Goal: Obtain resource: Obtain resource

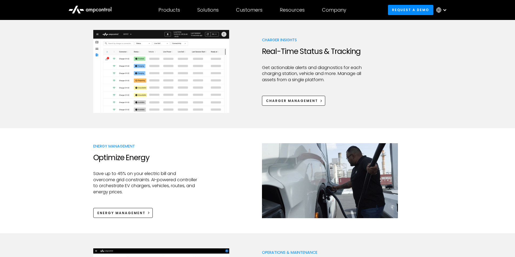
scroll to position [270, 0]
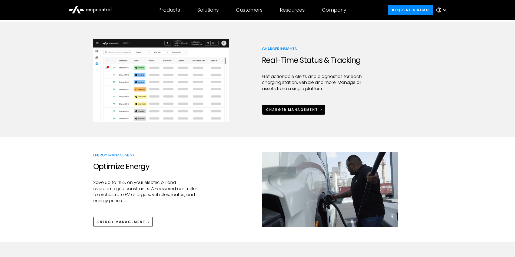
click at [284, 108] on div "Charger Management" at bounding box center [292, 110] width 52 height 5
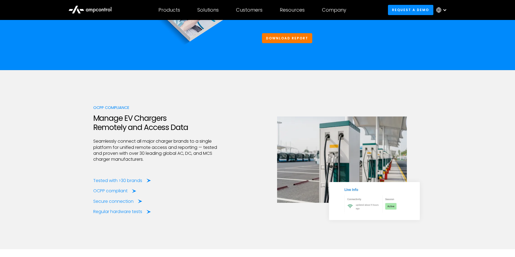
scroll to position [784, 0]
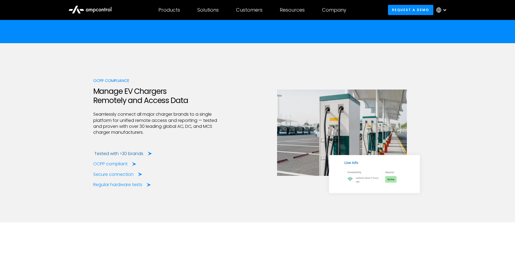
click at [132, 154] on div "Tested with >30 brands" at bounding box center [118, 154] width 49 height 6
click at [148, 153] on icon at bounding box center [150, 153] width 4 height 5
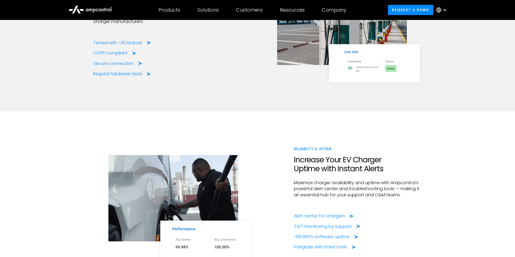
scroll to position [811, 0]
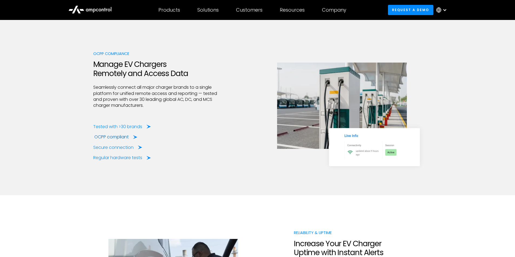
click at [127, 139] on div "OCPP compliant" at bounding box center [111, 137] width 34 height 6
click at [126, 124] on div "Tested with >30 brands" at bounding box center [118, 127] width 49 height 6
click at [127, 125] on div "Tested with >30 brands" at bounding box center [118, 127] width 49 height 6
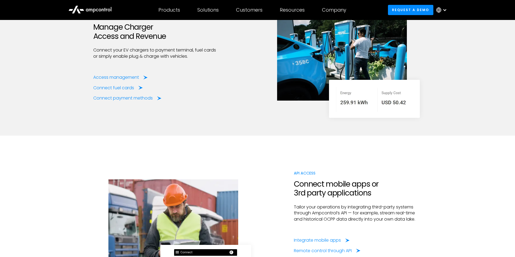
scroll to position [1216, 0]
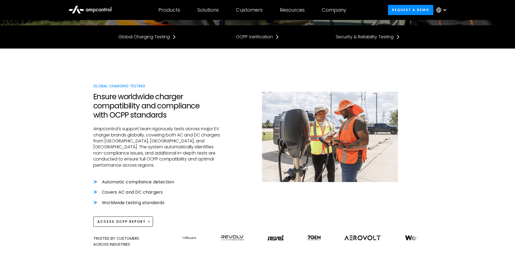
scroll to position [189, 0]
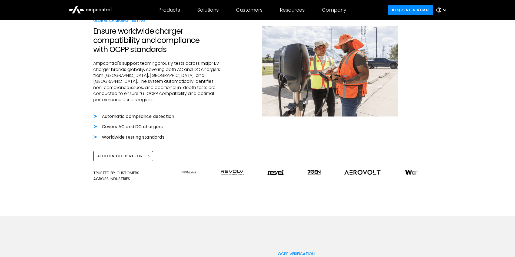
click at [404, 170] on div at bounding box center [426, 172] width 44 height 5
click at [448, 170] on img at bounding box center [458, 172] width 21 height 5
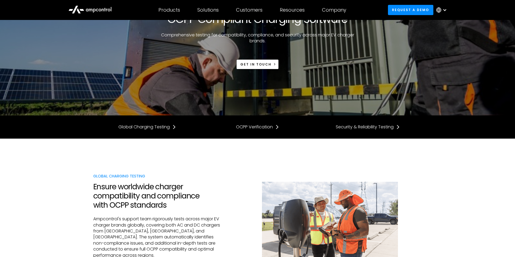
scroll to position [54, 0]
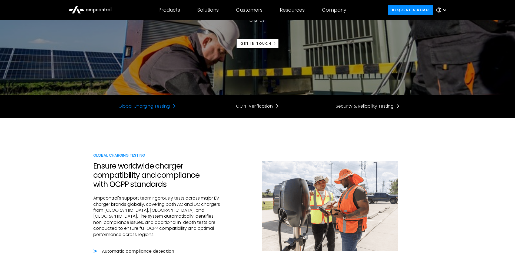
click at [149, 106] on div "Global Charging Testing" at bounding box center [143, 106] width 51 height 6
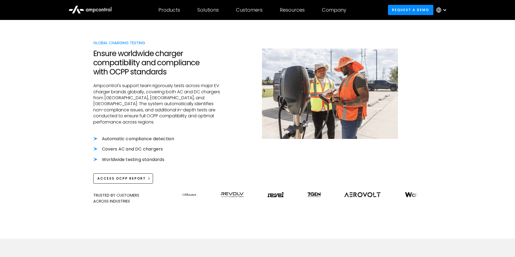
scroll to position [172, 0]
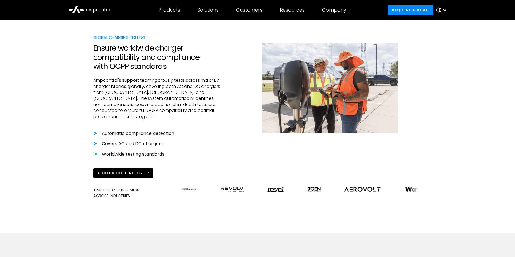
click at [126, 171] on div "Access OCPP Report" at bounding box center [121, 173] width 48 height 5
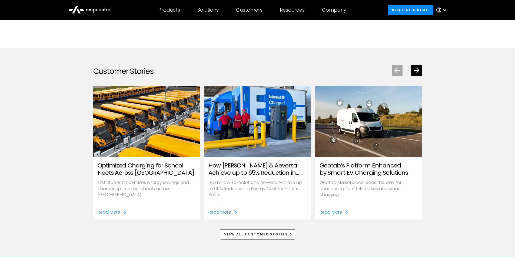
scroll to position [794, 0]
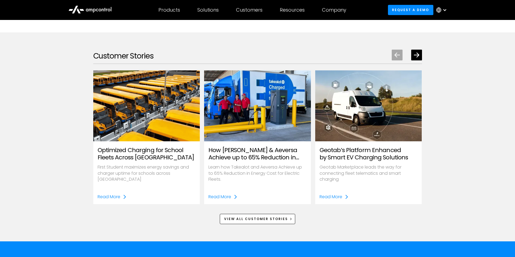
click at [338, 196] on div "Geotab’s Platform Enhanced by Smart EV Charging Solutions Geotab Marketplace le…" at bounding box center [368, 138] width 107 height 134
click at [336, 194] on div "Read More" at bounding box center [330, 197] width 23 height 6
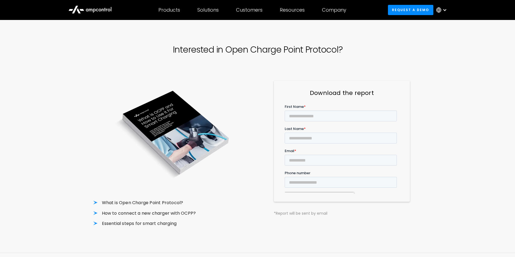
scroll to position [27, 0]
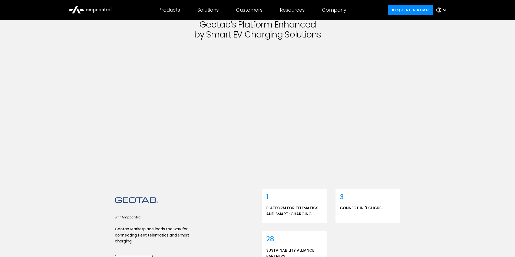
scroll to position [54, 0]
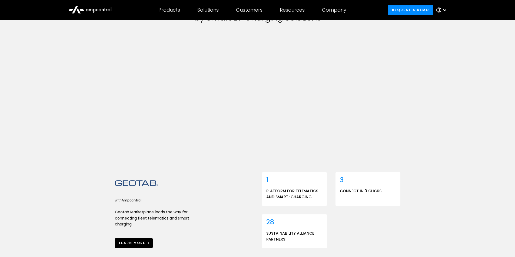
click at [137, 241] on div "learn more" at bounding box center [132, 243] width 26 height 5
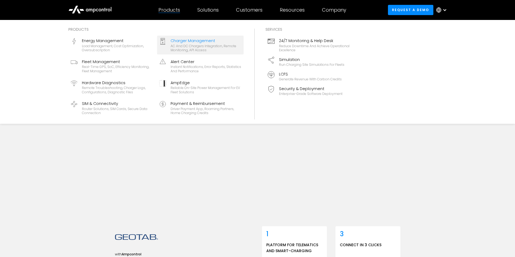
click at [180, 39] on div "Charger Management" at bounding box center [205, 41] width 71 height 6
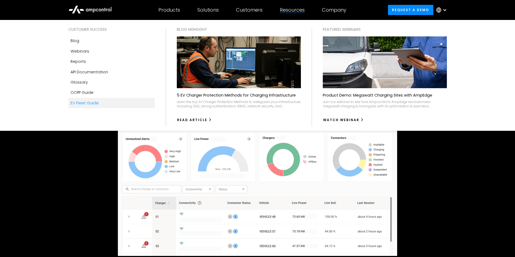
click at [93, 104] on div "EV Fleet Guide" at bounding box center [85, 103] width 28 height 6
click at [88, 103] on div "EV Fleet Guide" at bounding box center [85, 103] width 28 height 6
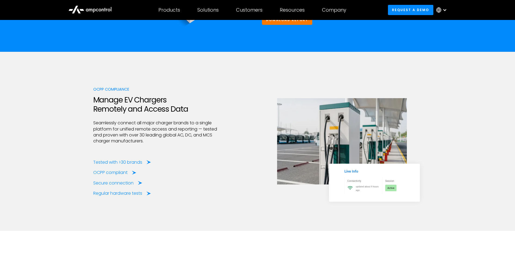
scroll to position [784, 0]
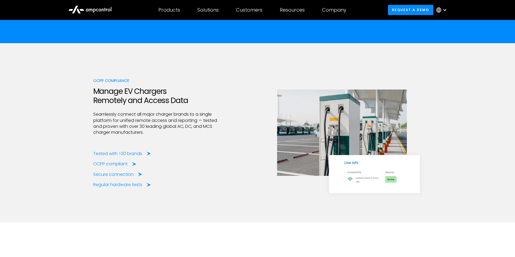
click at [313, 141] on img at bounding box center [342, 133] width 130 height 86
click at [102, 77] on div "OCPP compliance Manage EV Chargers Remotely and Access Data Seamlessly connect …" at bounding box center [257, 133] width 329 height 180
click at [123, 153] on div "Tested with >30 brands" at bounding box center [118, 154] width 49 height 6
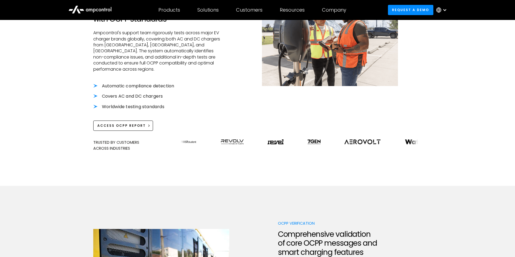
scroll to position [162, 0]
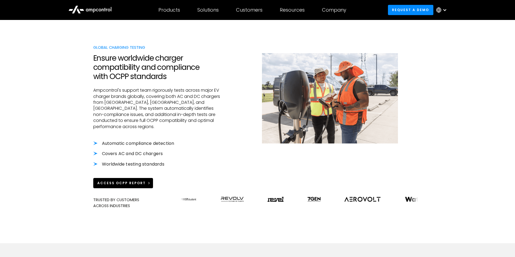
click at [128, 178] on link "Access OCPP Report" at bounding box center [123, 183] width 60 height 10
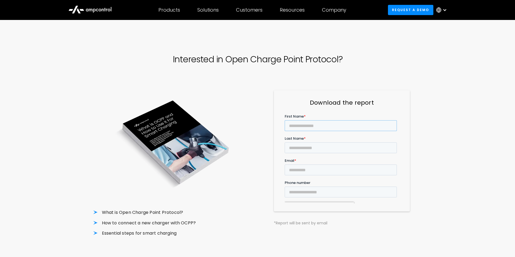
click at [323, 128] on input "First Name *" at bounding box center [340, 125] width 112 height 11
click at [358, 142] on input "Last Name *" at bounding box center [340, 147] width 112 height 11
type input "*****"
type input "****"
type input "**********"
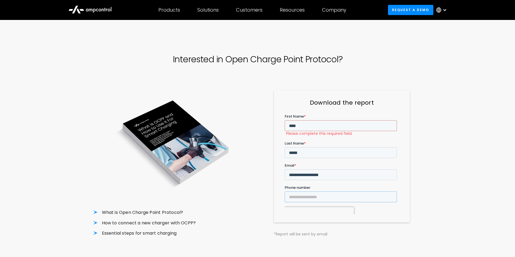
type input "**********"
click at [299, 228] on input "******" at bounding box center [294, 233] width 21 height 10
